Goal: Information Seeking & Learning: Learn about a topic

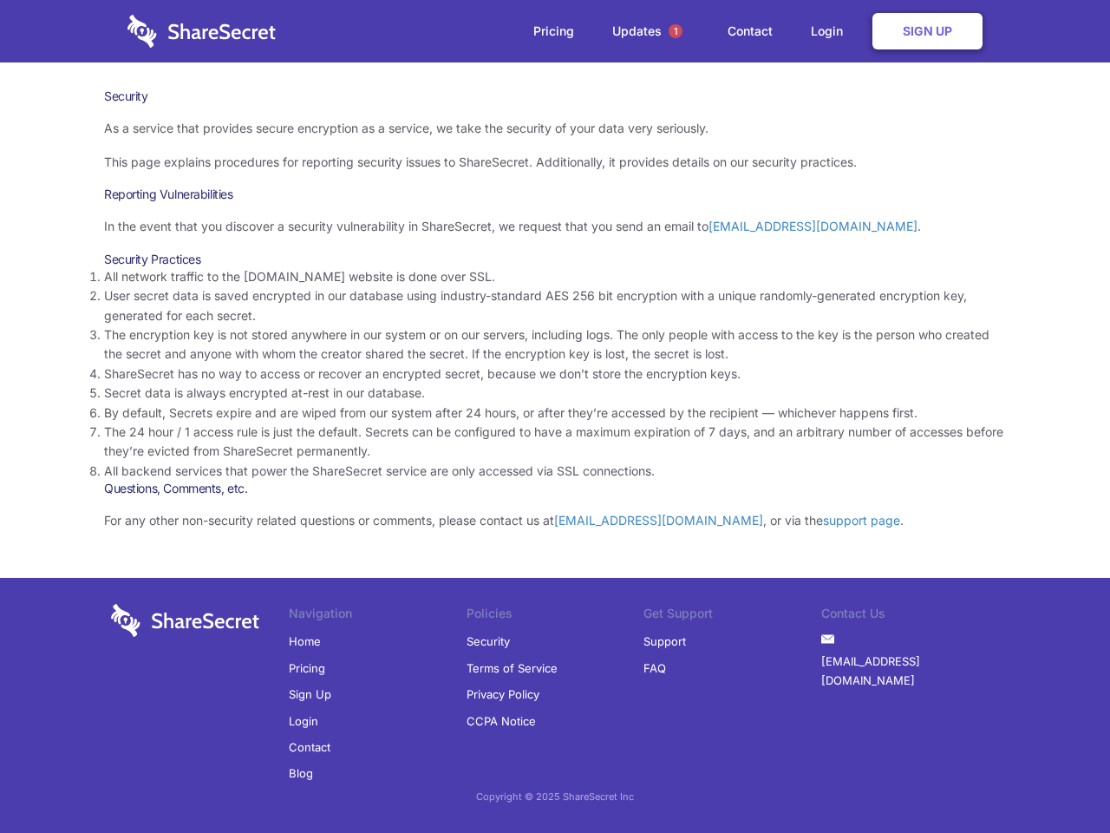
click at [555, 416] on li "By default, Secrets expire and are wiped from our system after 24 hours, or aft…" at bounding box center [555, 412] width 902 height 19
click at [676, 31] on span "1" at bounding box center [676, 31] width 14 height 14
